Goal: Check status: Check status

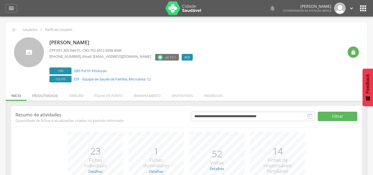
click at [52, 94] on li "Produtividade" at bounding box center [45, 94] width 37 height 13
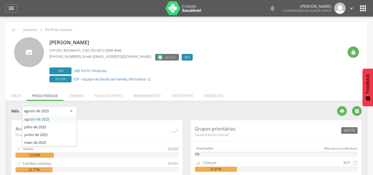
click at [60, 109] on div "agosto de 2025" at bounding box center [49, 111] width 55 height 10
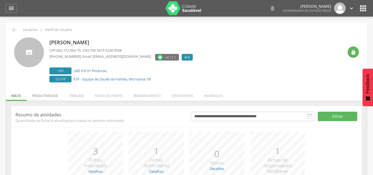
click at [46, 94] on li "Produtividade" at bounding box center [45, 94] width 37 height 13
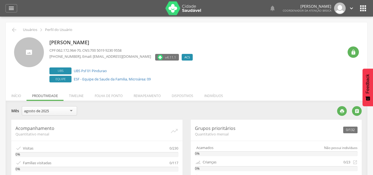
click at [45, 110] on div "agosto de 2025" at bounding box center [36, 110] width 25 height 5
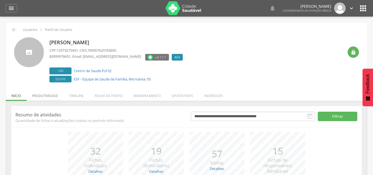
click at [50, 96] on li "Produtividade" at bounding box center [45, 94] width 37 height 13
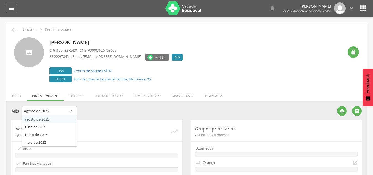
click at [50, 109] on div "agosto de 2025" at bounding box center [49, 111] width 55 height 10
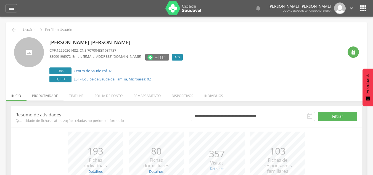
click at [54, 96] on li "Produtividade" at bounding box center [45, 94] width 37 height 13
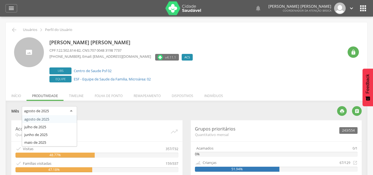
click at [69, 112] on div "agosto de 2025" at bounding box center [49, 111] width 55 height 10
